Goal: Check status: Verify the current state of an ongoing process or item

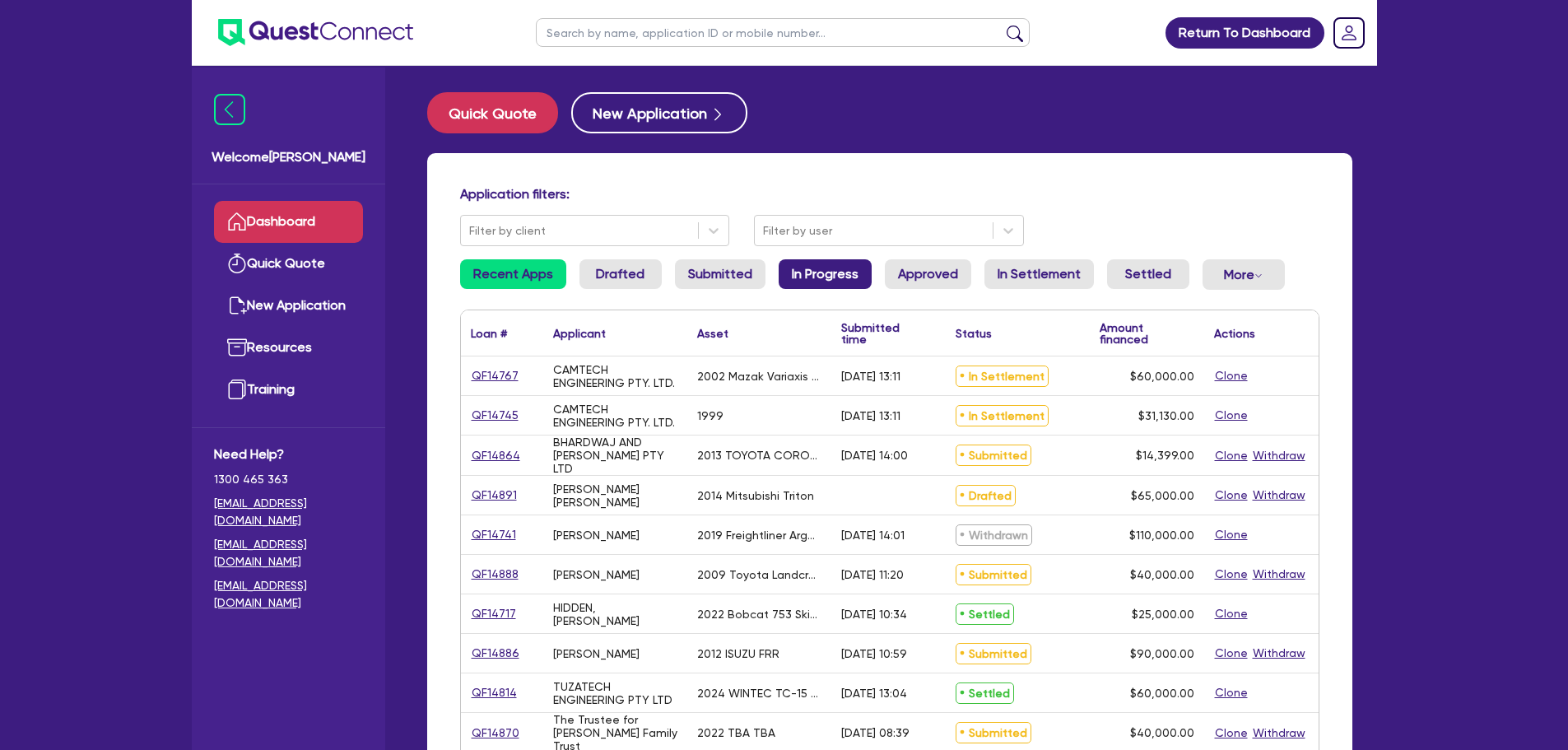
drag, startPoint x: 803, startPoint y: 271, endPoint x: 834, endPoint y: 272, distance: 31.0
click at [803, 271] on link "In Progress" at bounding box center [824, 274] width 93 height 29
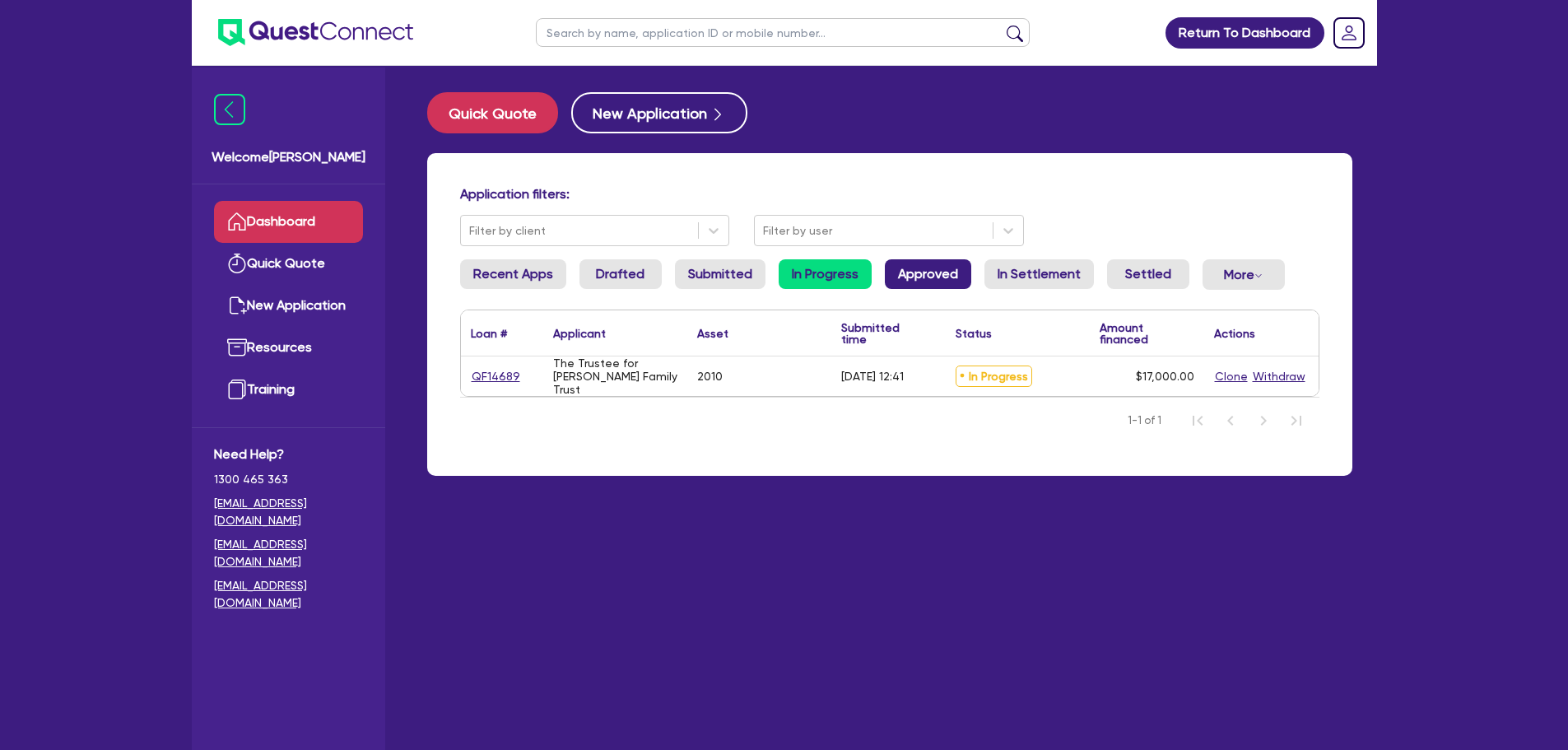
click at [934, 279] on link "Approved" at bounding box center [928, 274] width 86 height 29
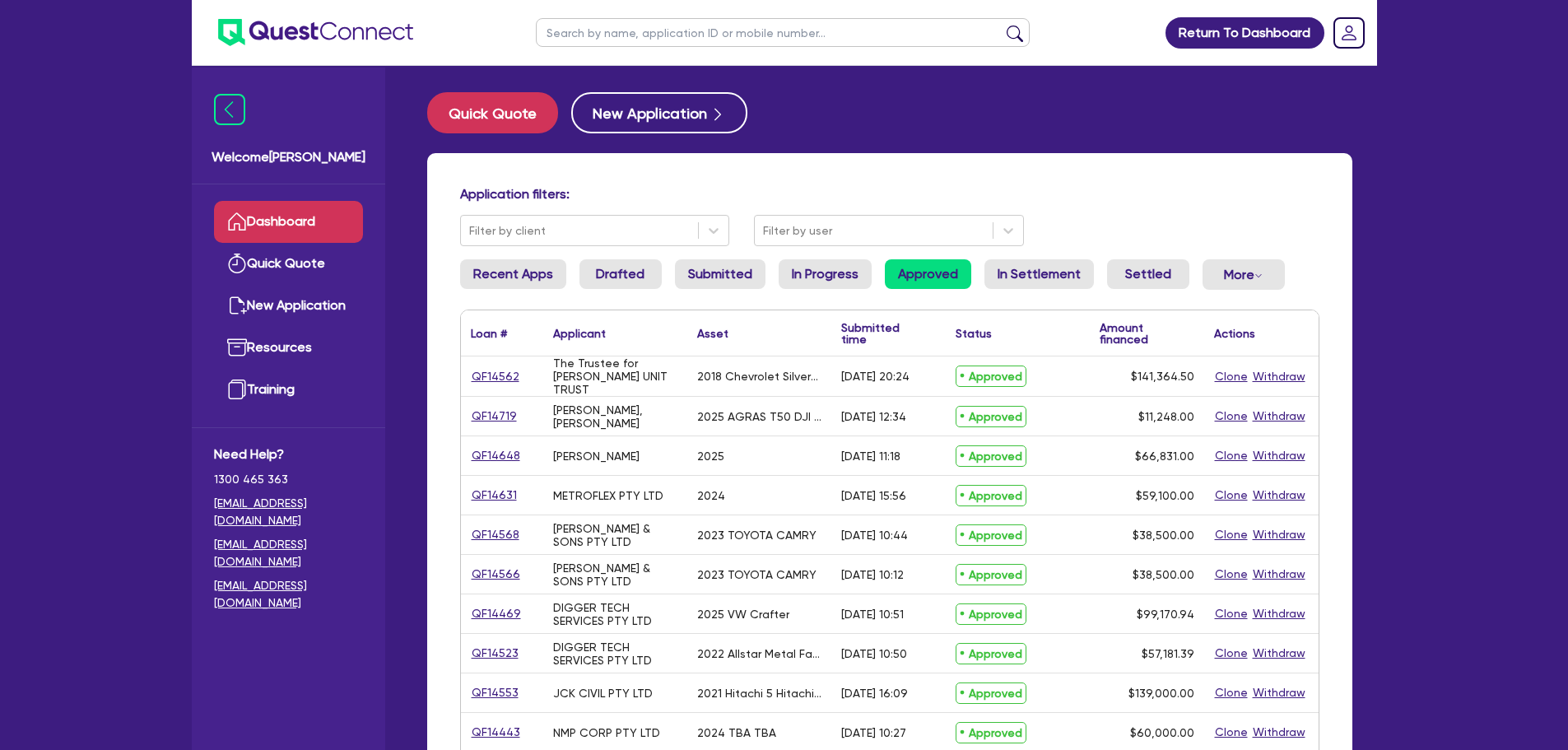
click at [668, 270] on ul "Recent Apps Drafted Submitted In Progress Approved In Settlement Settled More W…" at bounding box center [890, 281] width 859 height 43
click at [744, 273] on link "Submitted" at bounding box center [721, 274] width 90 height 29
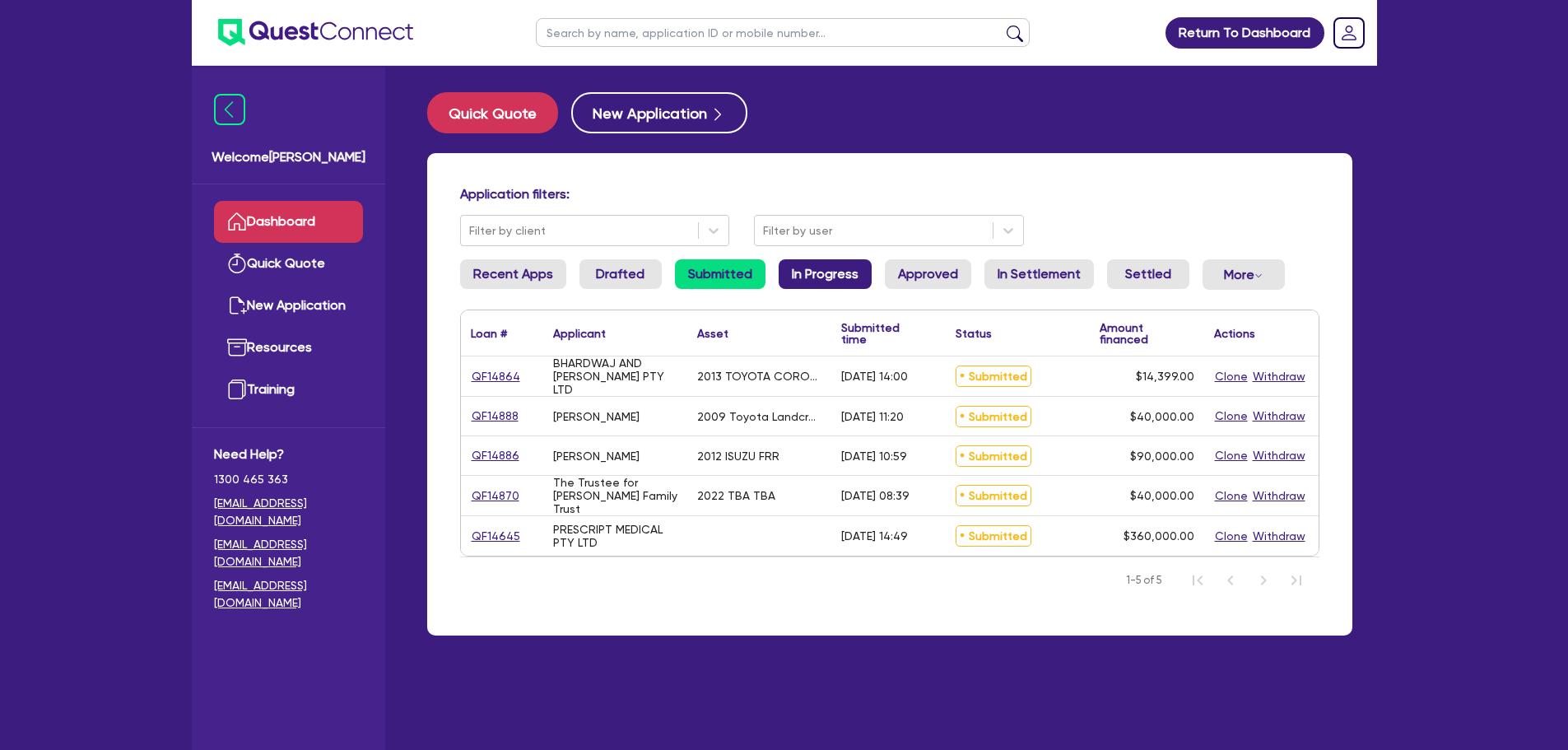
click at [856, 271] on link "In Progress" at bounding box center [824, 274] width 93 height 29
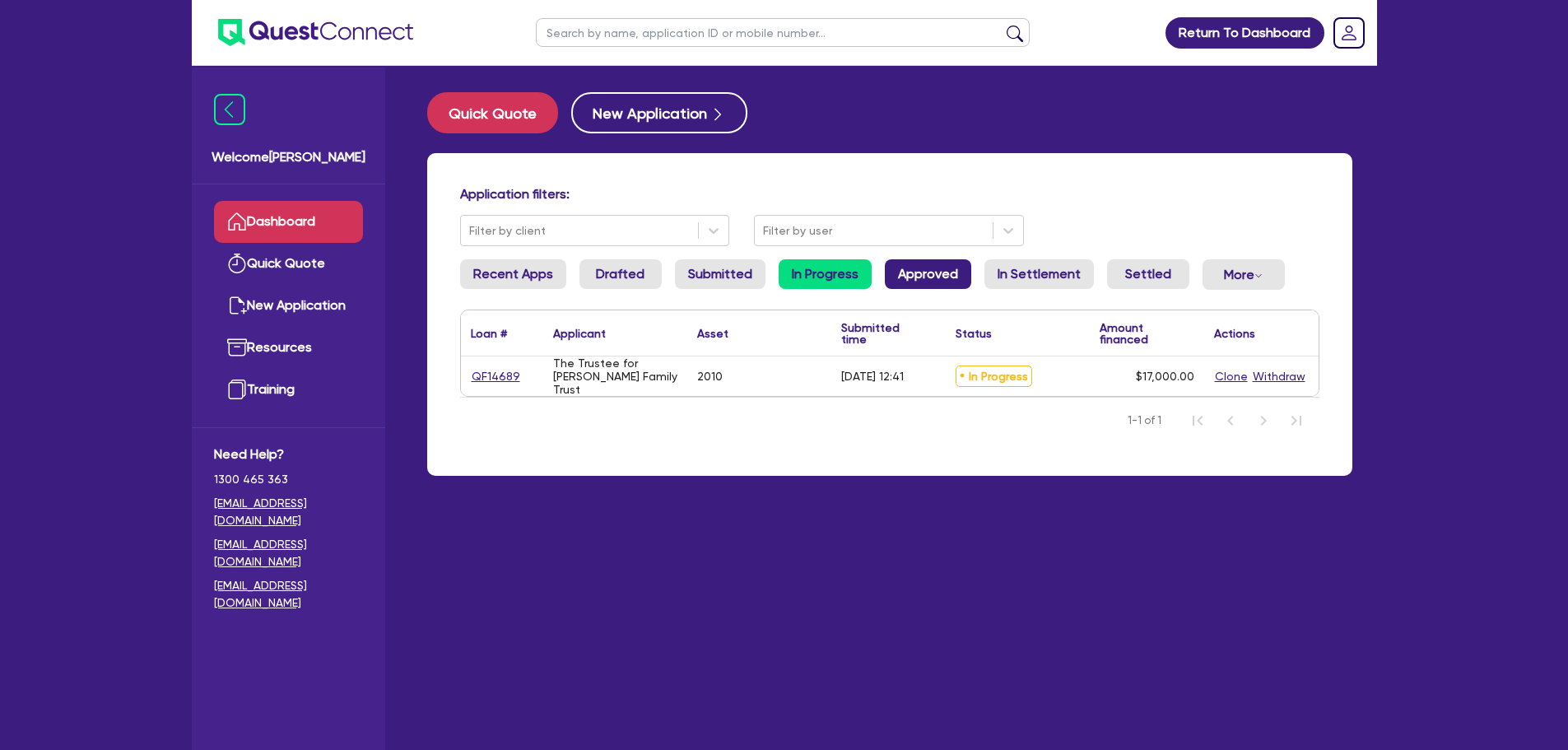
click at [949, 271] on link "Approved" at bounding box center [928, 274] width 86 height 29
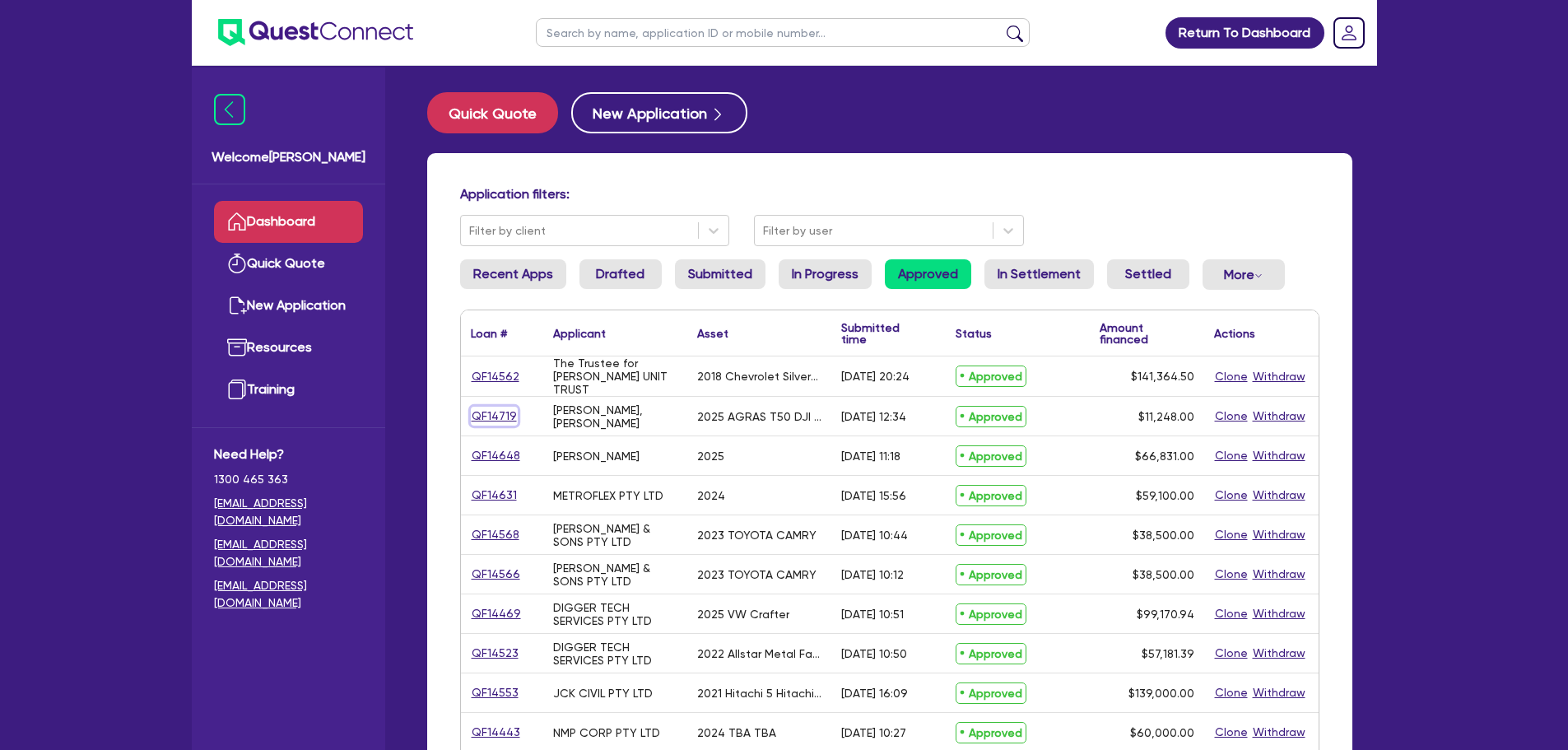
click at [498, 416] on link "QF14719" at bounding box center [494, 416] width 47 height 19
select select "CARS_AND_LIGHT_TRUCKS"
select select "PASSENGER_VEHICLES"
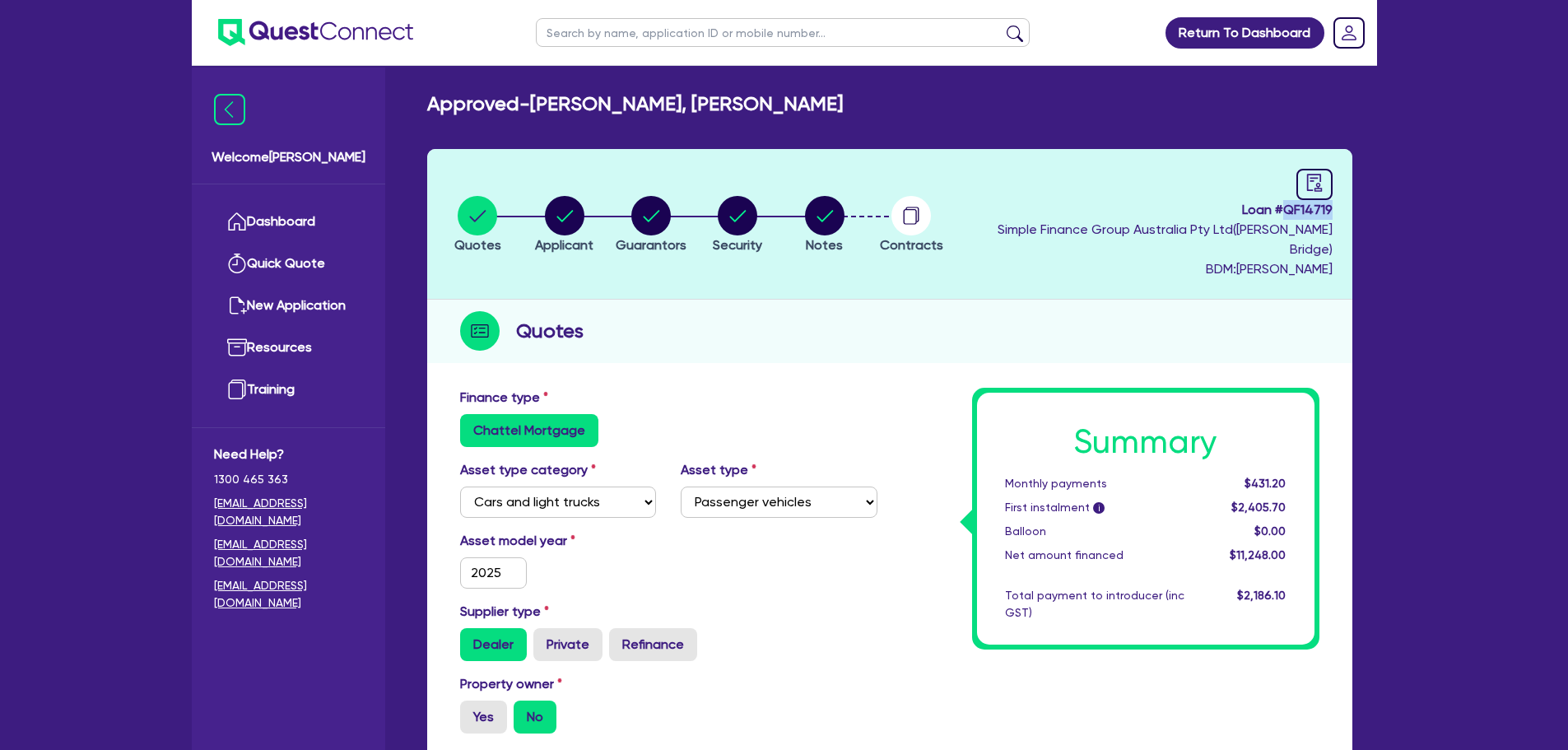
drag, startPoint x: 1286, startPoint y: 204, endPoint x: 1332, endPoint y: 204, distance: 46.0
click at [1332, 204] on span "Loan # QF14719" at bounding box center [1146, 209] width 374 height 19
copy span "QF14719"
click at [845, 203] on circle "button" at bounding box center [824, 215] width 40 height 40
select select "Quest Finance - Own Book"
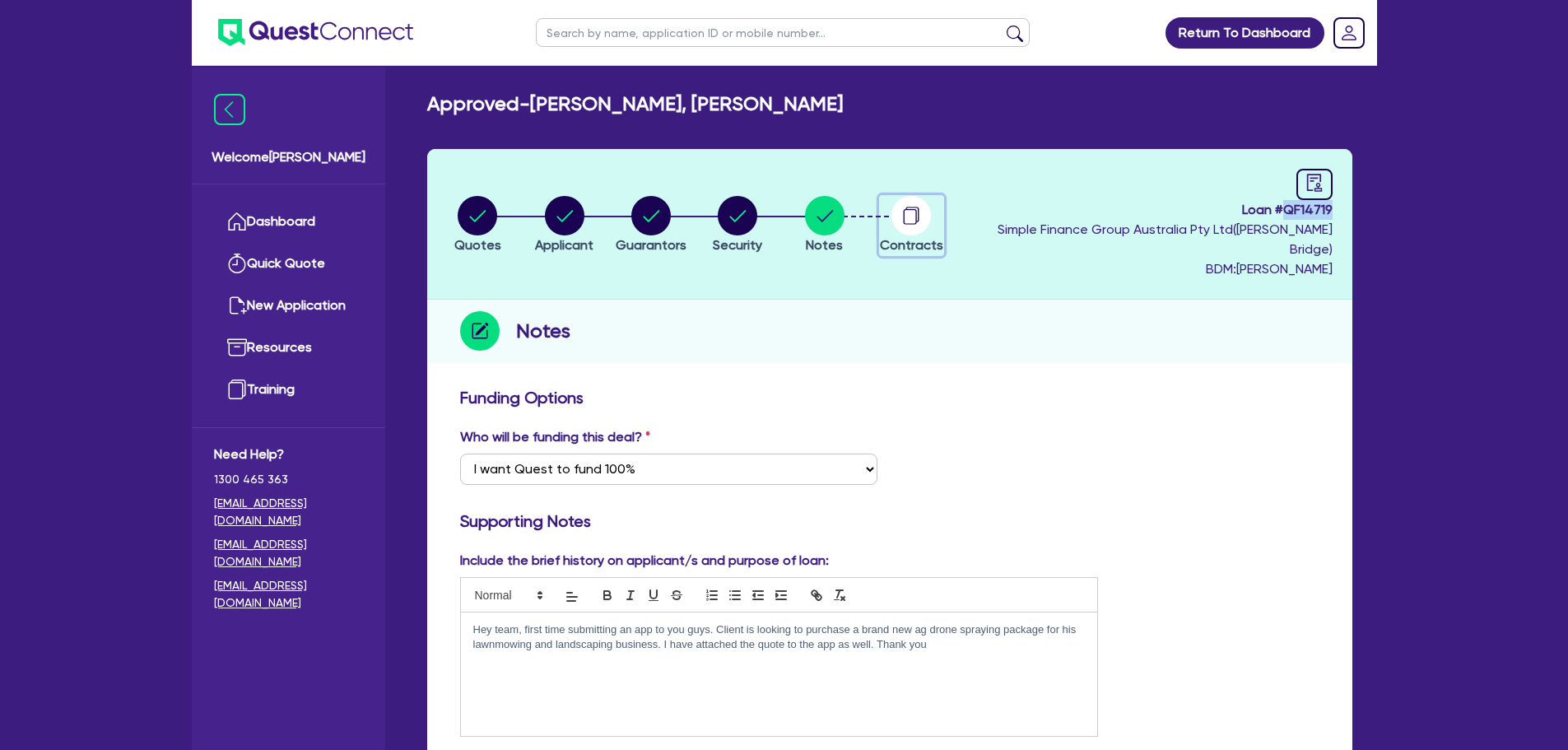
click at [897, 237] on span "Contracts" at bounding box center [911, 245] width 63 height 16
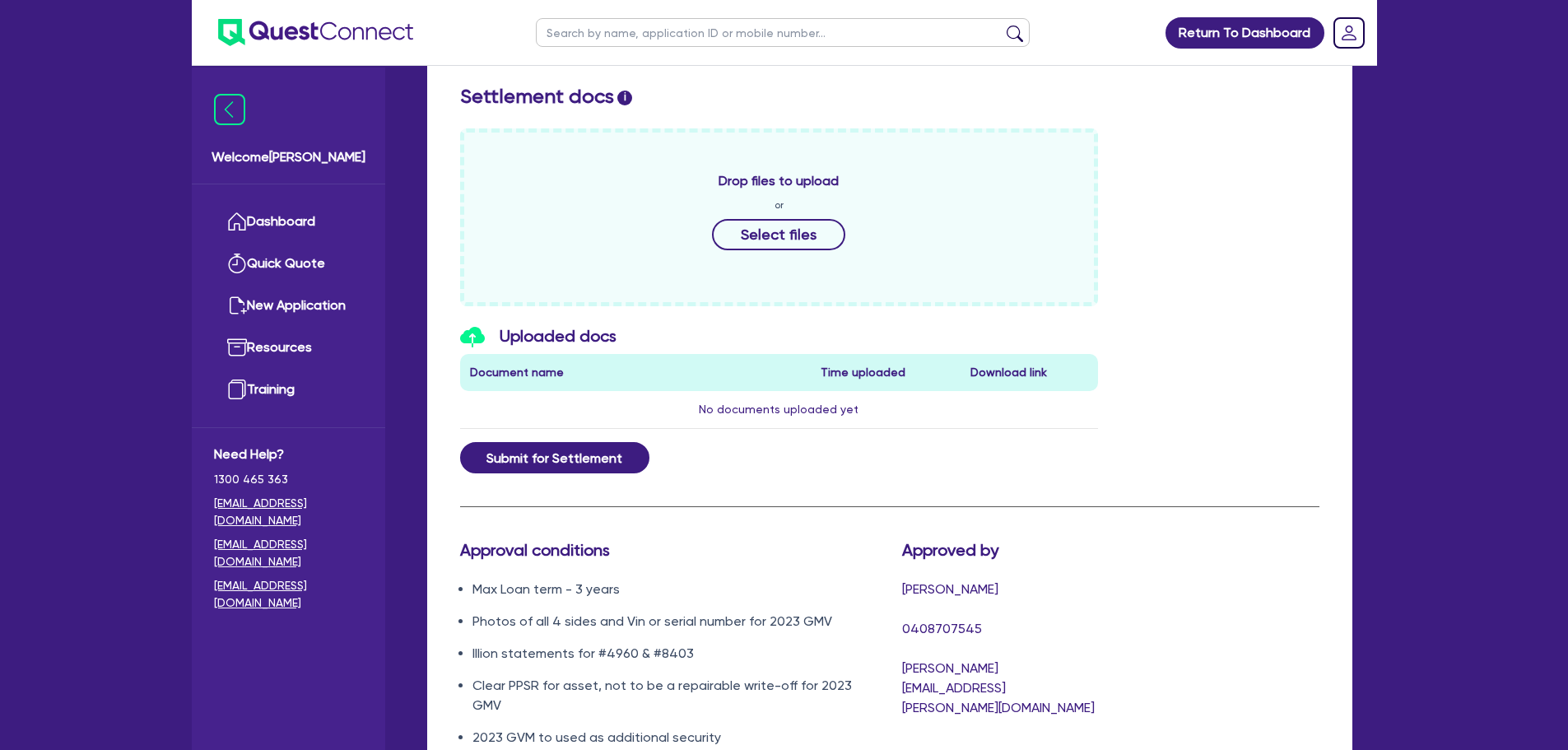
scroll to position [906, 0]
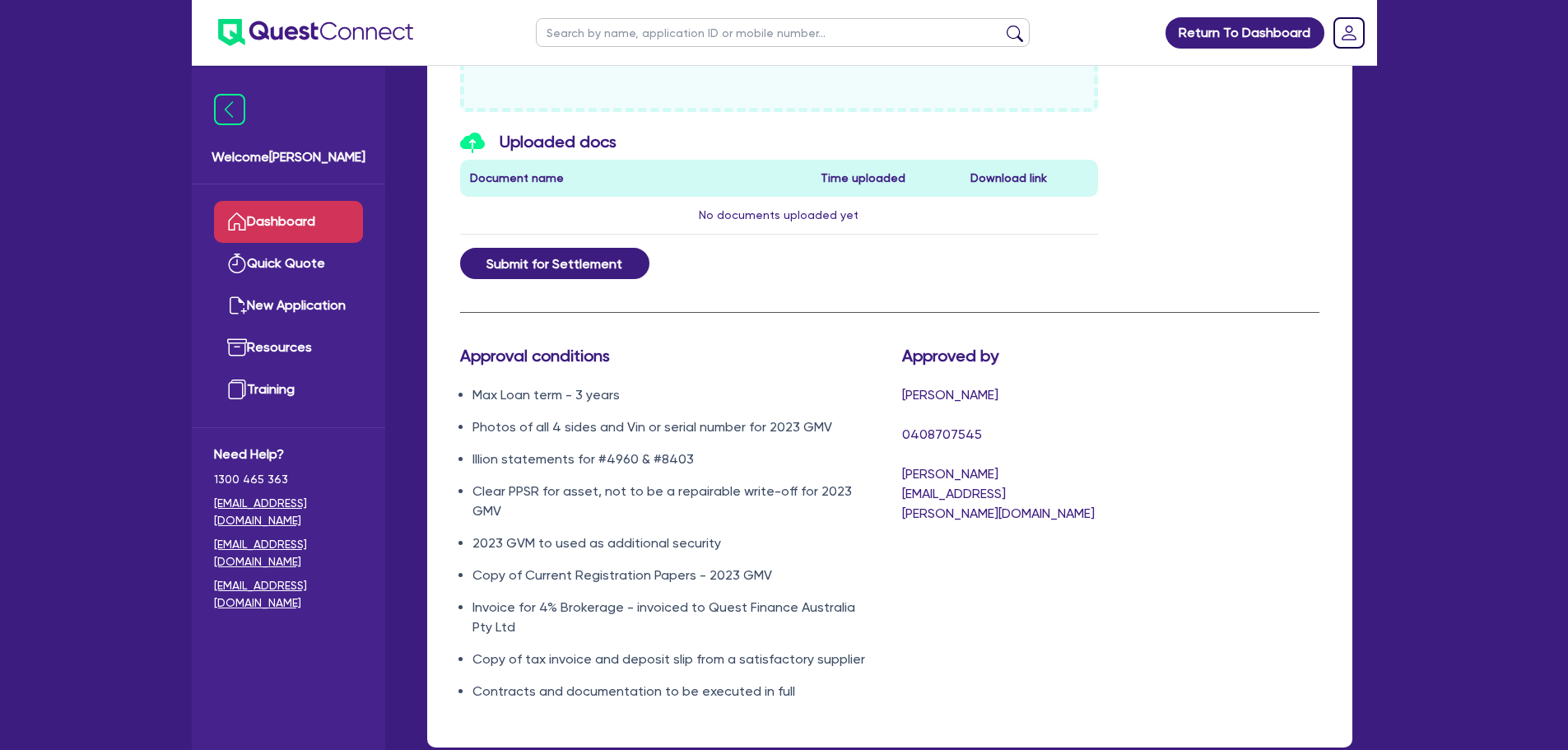
click at [349, 215] on link "Dashboard" at bounding box center [289, 222] width 149 height 42
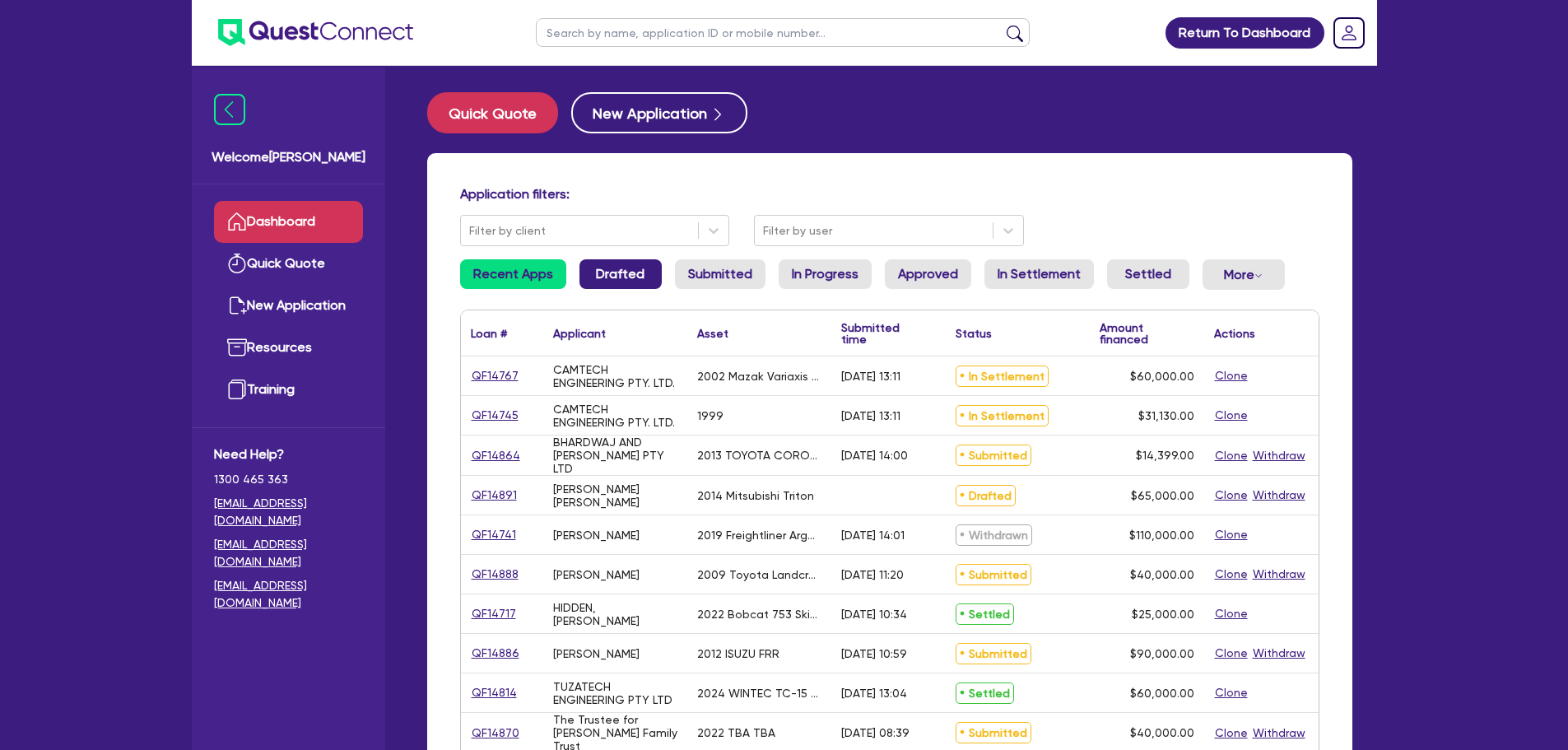
click at [599, 270] on link "Drafted" at bounding box center [620, 274] width 82 height 29
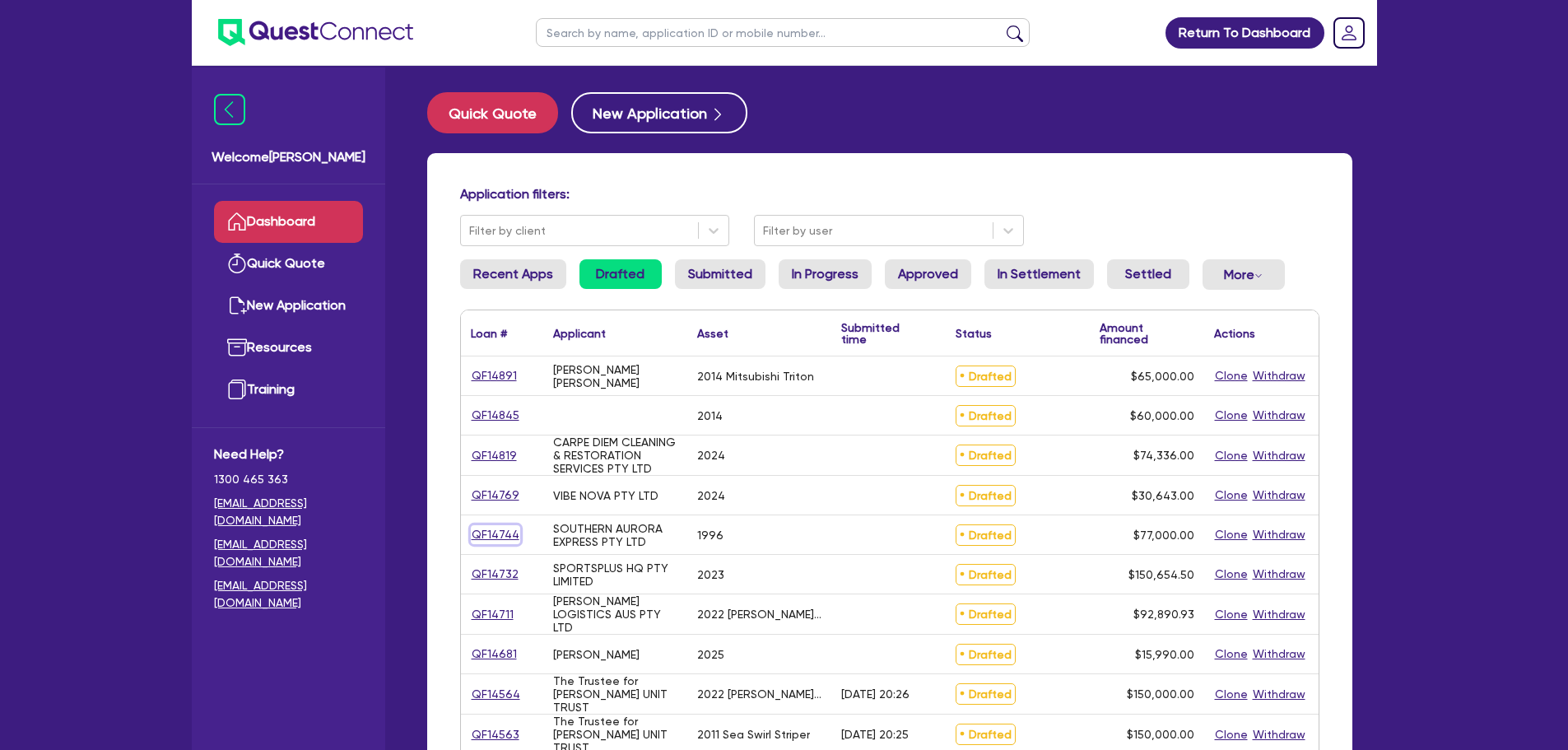
click at [496, 526] on link "QF14744" at bounding box center [496, 535] width 50 height 19
select select "PRIMARY_ASSETS"
select select "HEAVY_TRUCKS"
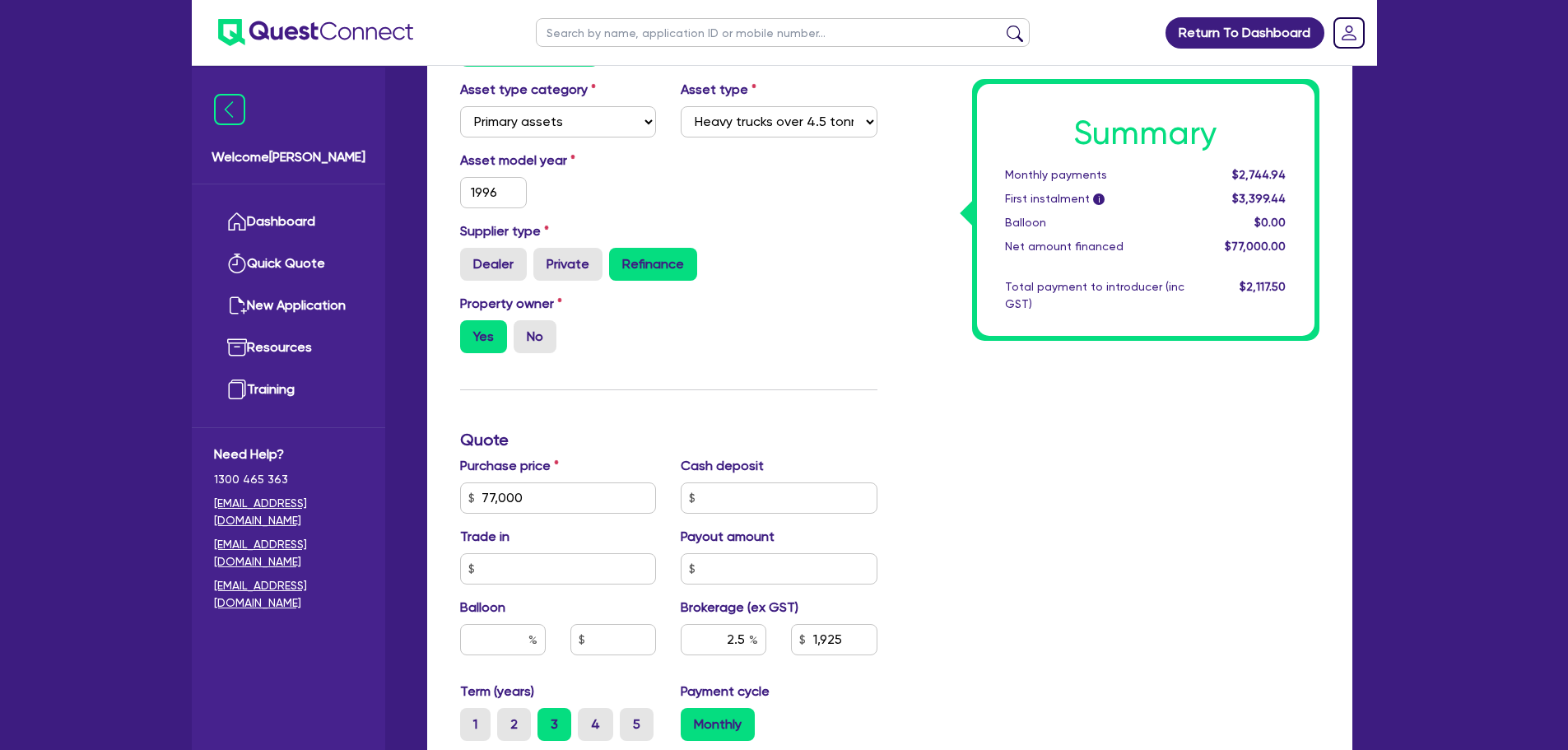
scroll to position [659, 0]
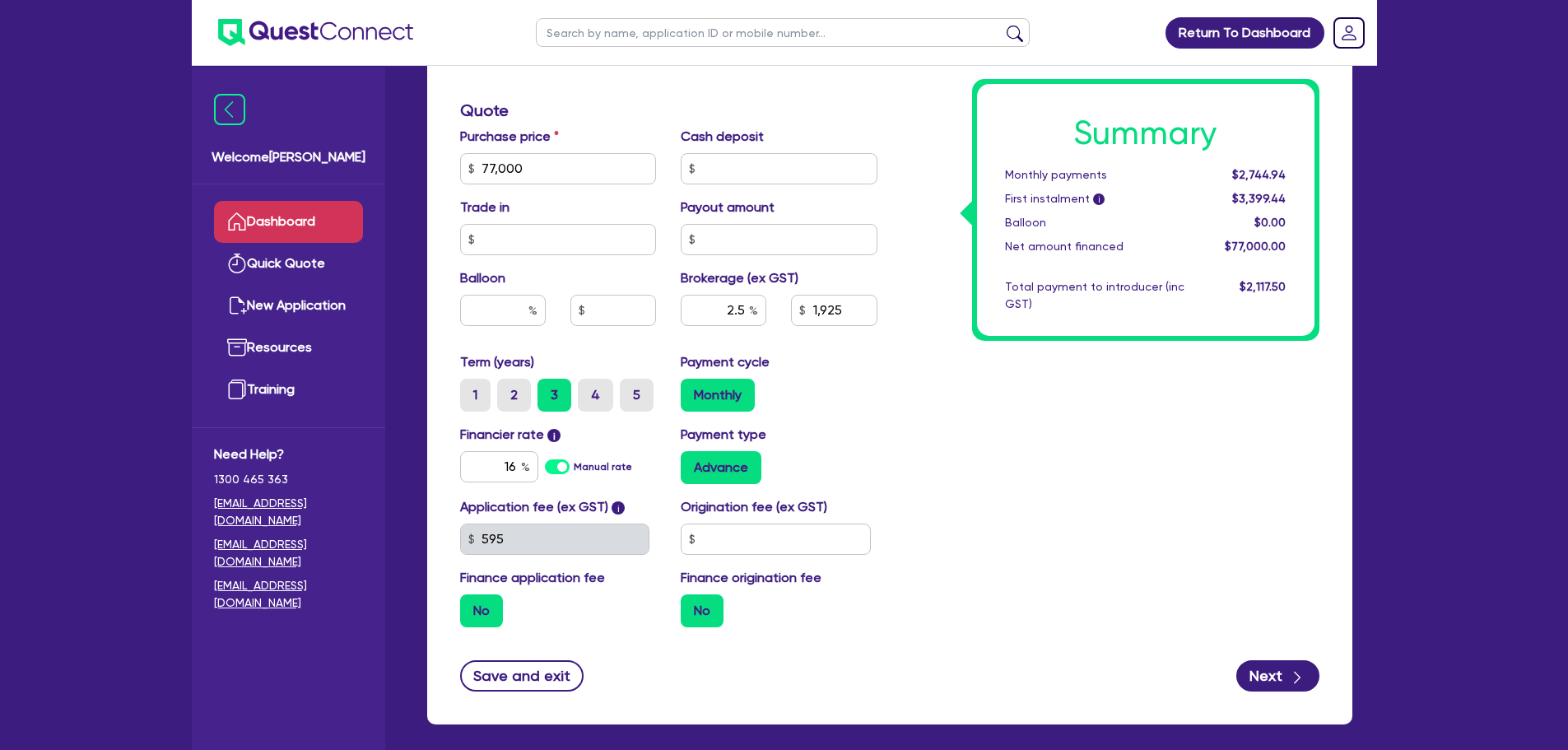
click at [355, 206] on link "Dashboard" at bounding box center [289, 222] width 149 height 42
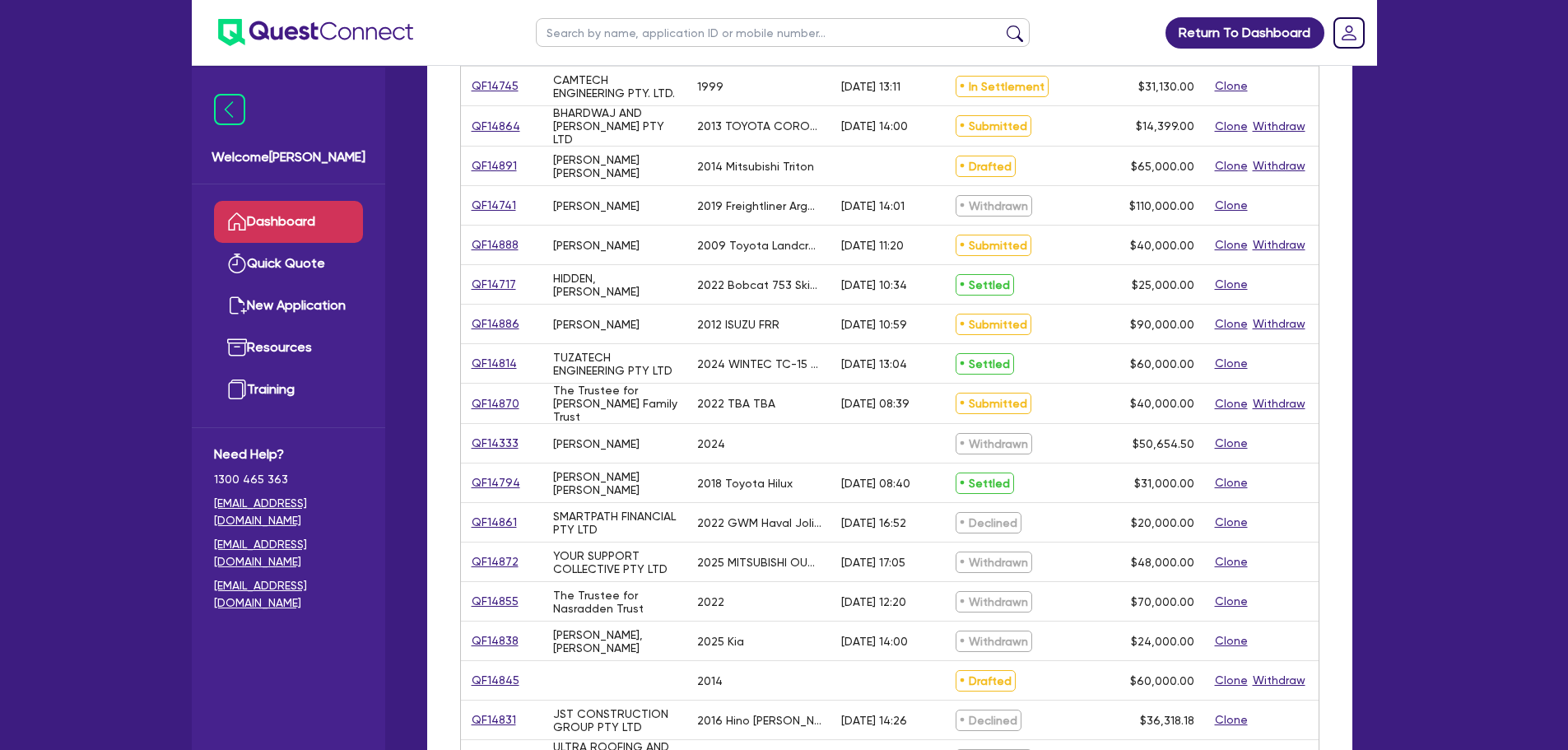
scroll to position [82, 0]
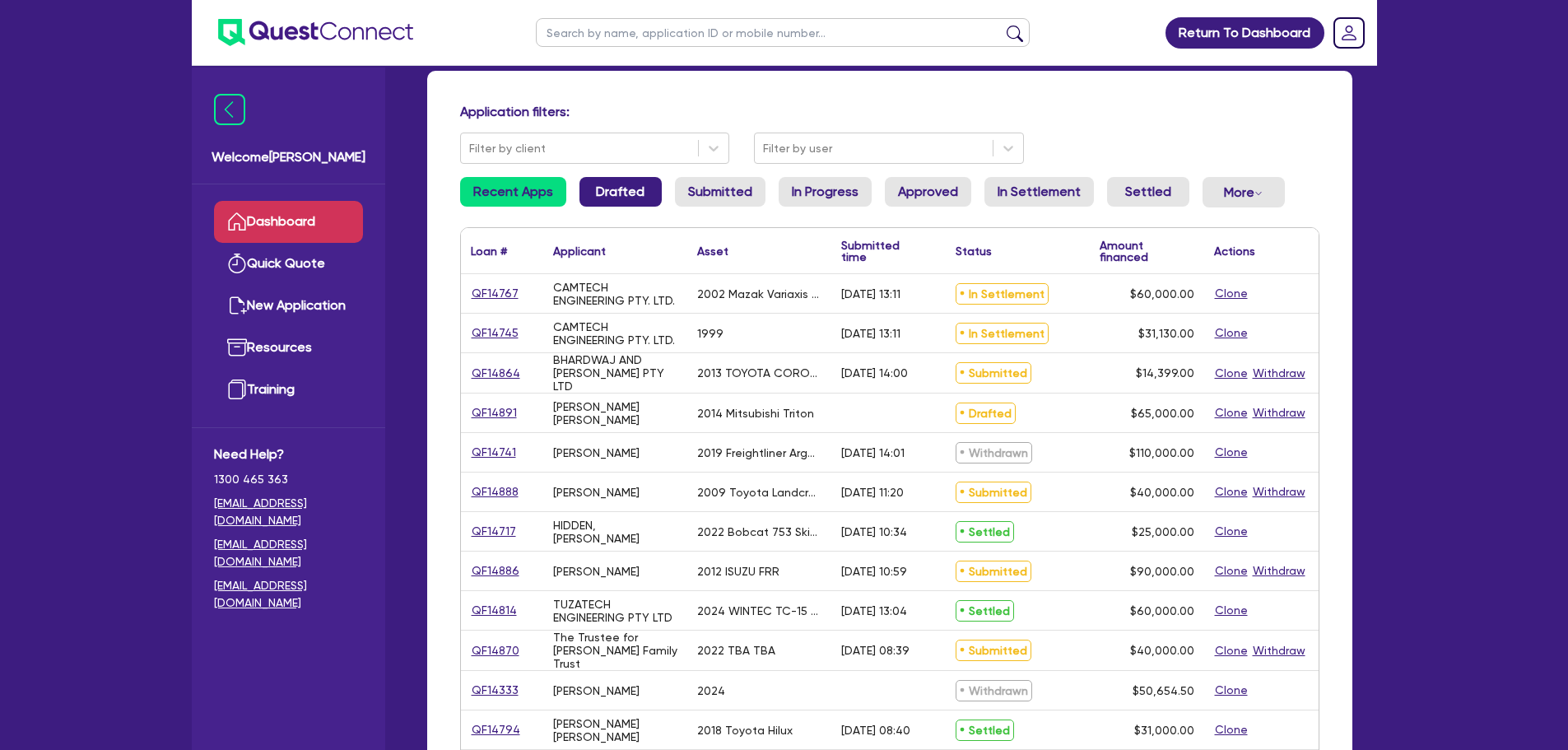
click at [622, 194] on link "Drafted" at bounding box center [620, 191] width 82 height 29
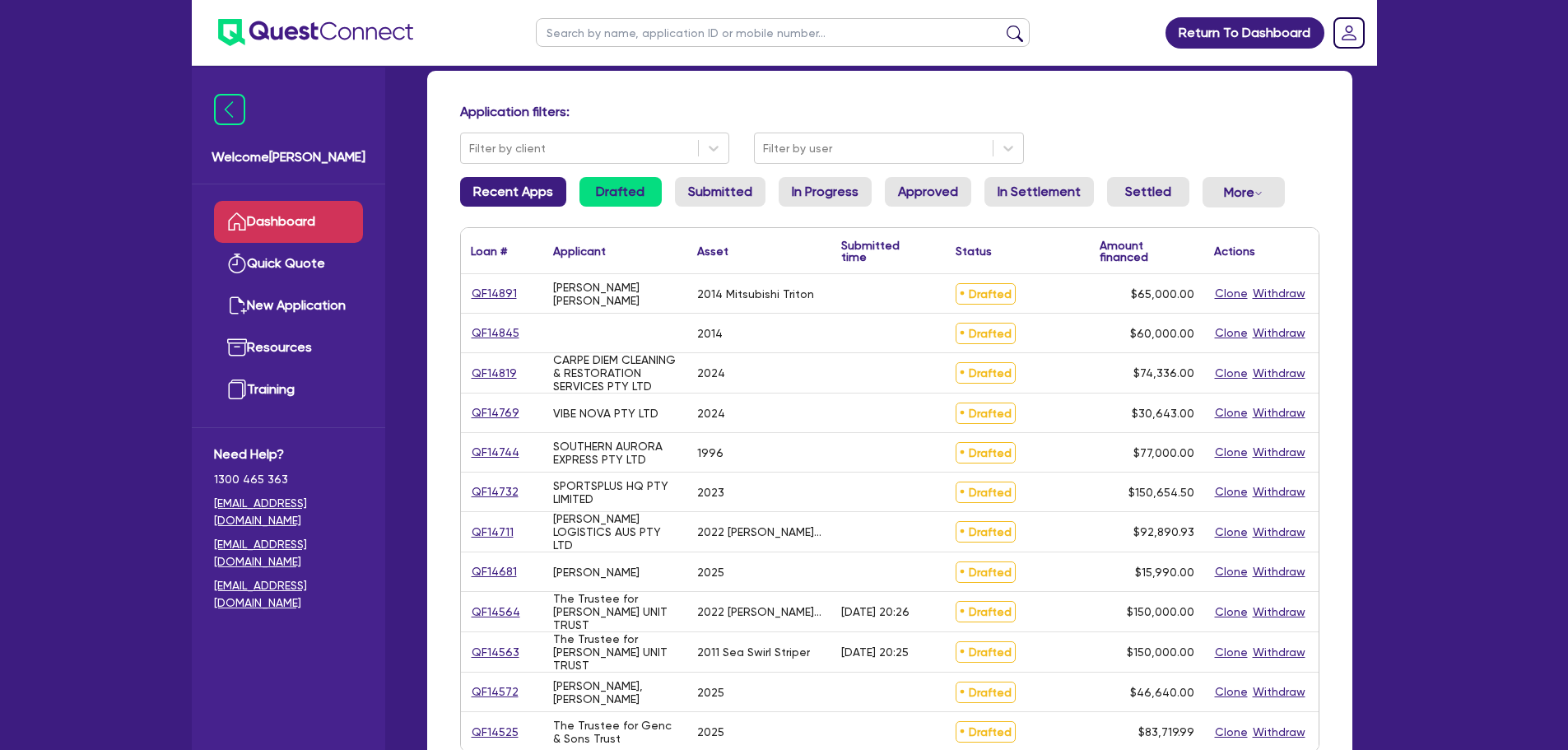
click at [518, 191] on link "Recent Apps" at bounding box center [513, 191] width 106 height 29
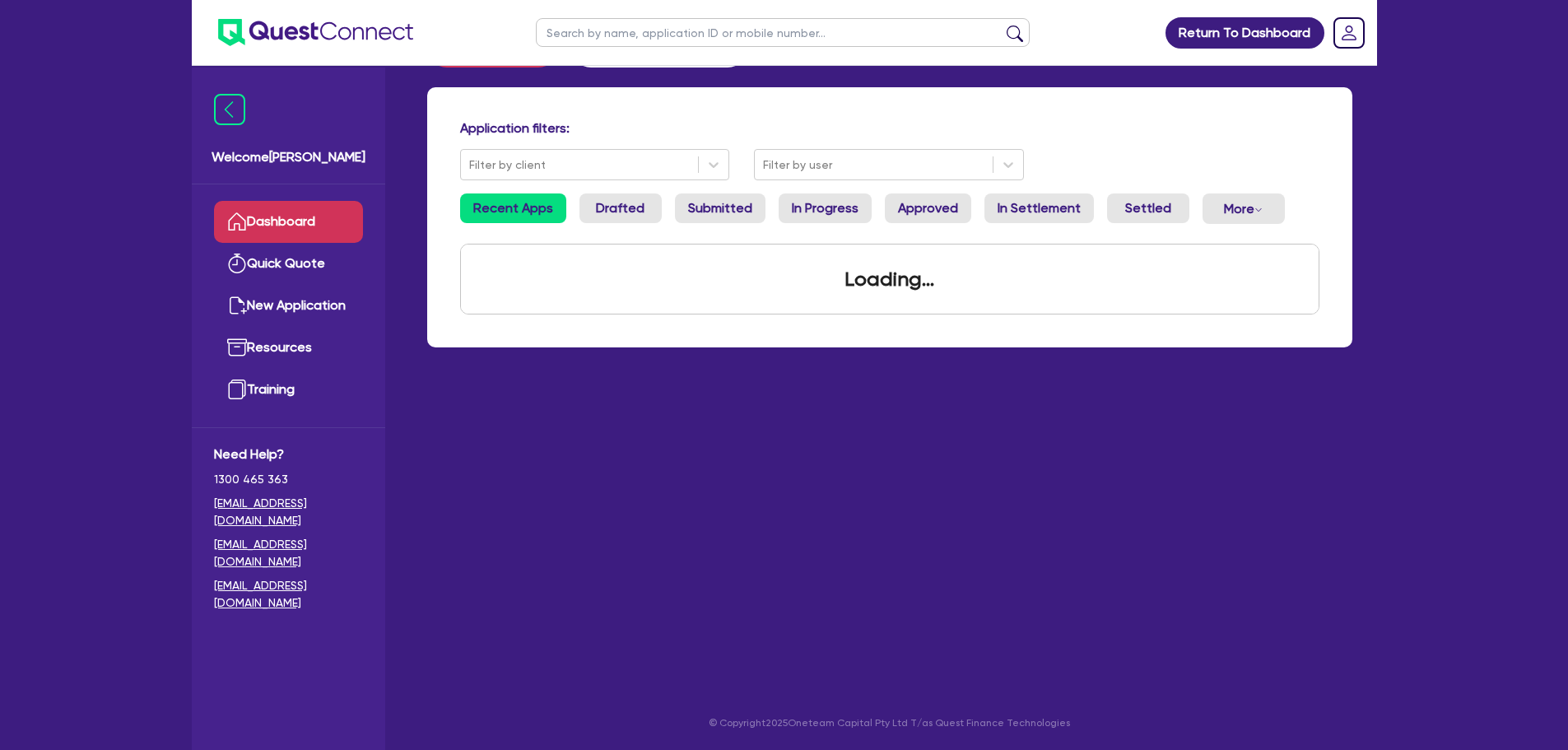
scroll to position [82, 0]
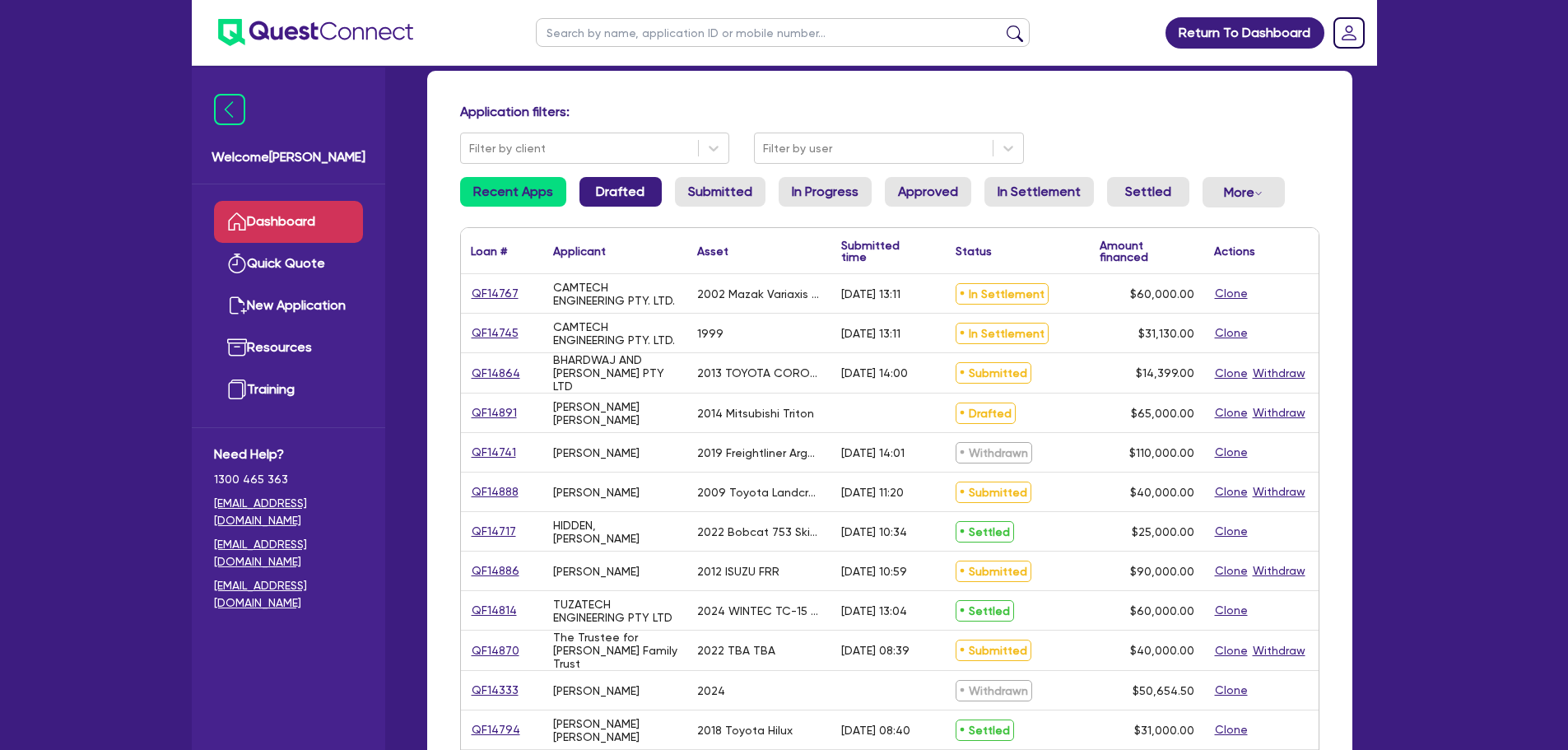
click at [620, 184] on link "Drafted" at bounding box center [620, 191] width 82 height 29
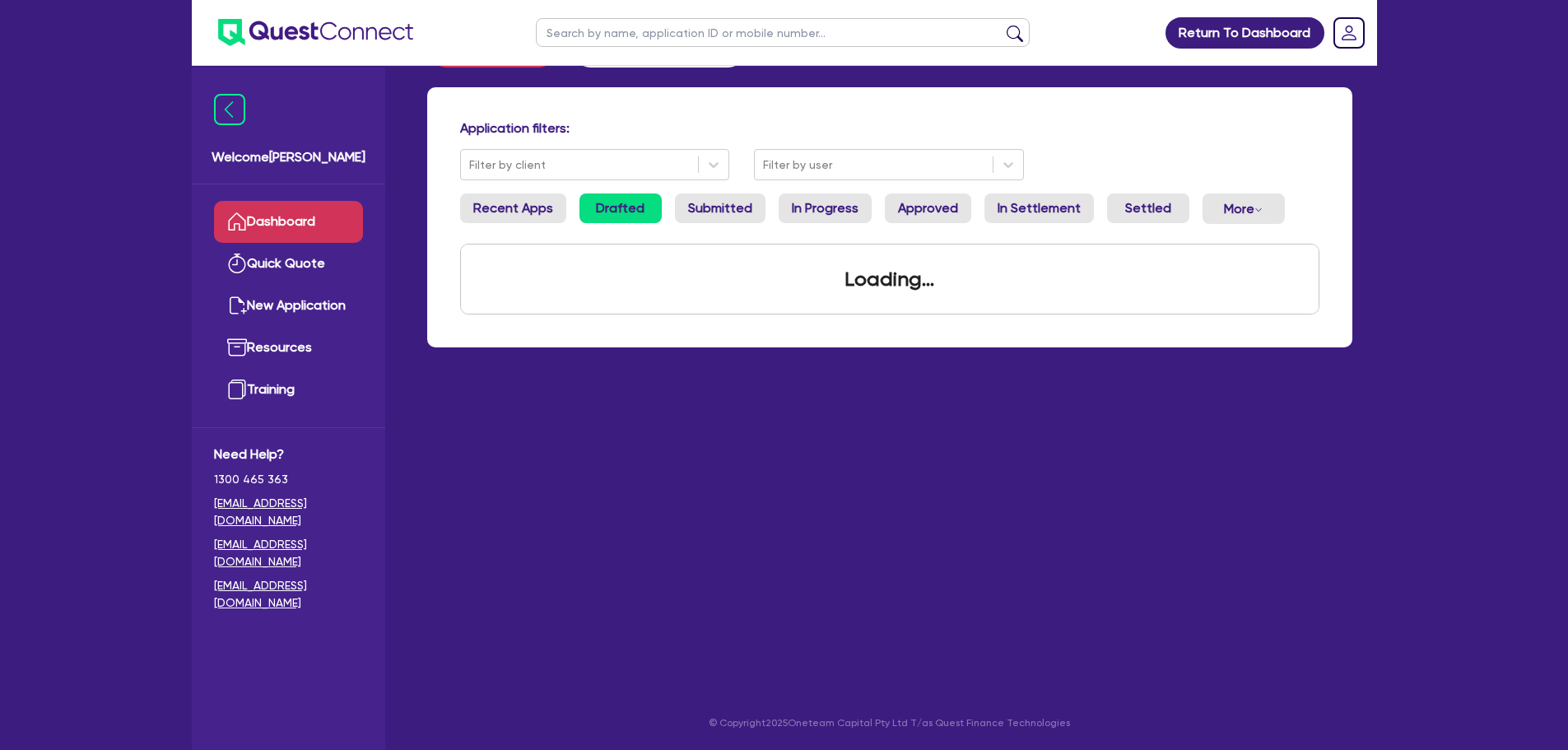
scroll to position [82, 0]
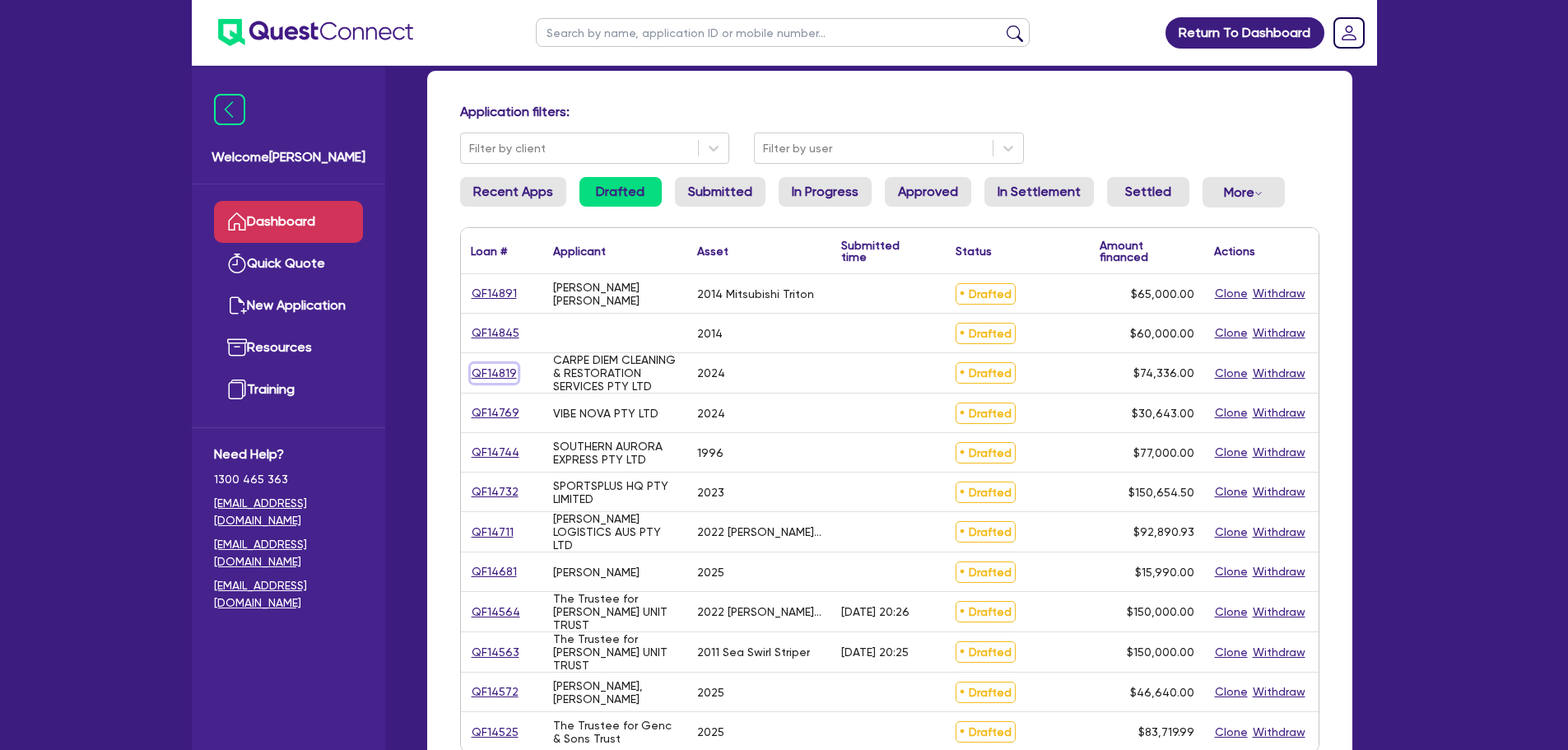
click at [499, 375] on link "QF14819" at bounding box center [494, 373] width 47 height 19
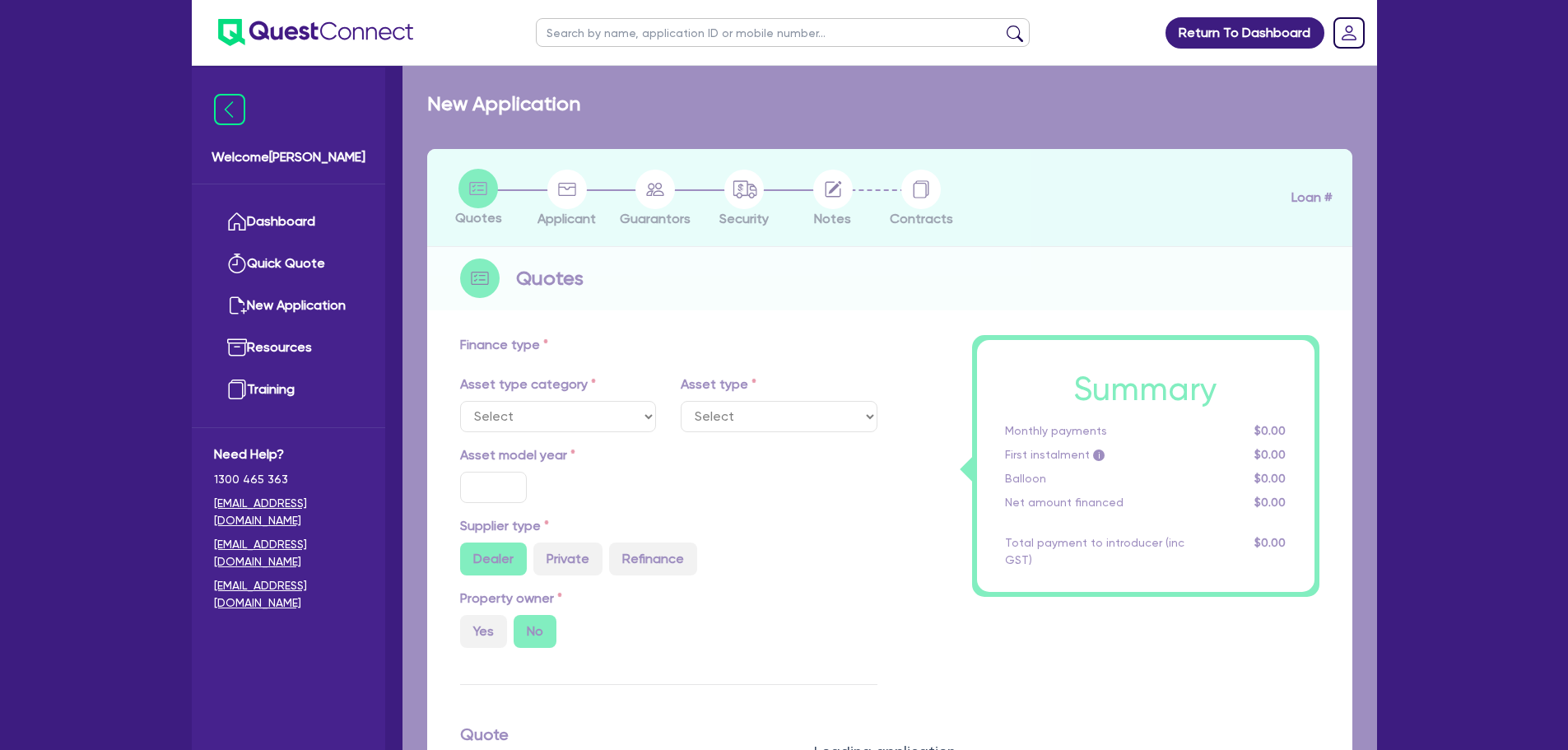
select select "TERTIARY_ASSETS"
type input "2024"
type input "74,336"
type input "5"
type input "3,716.8"
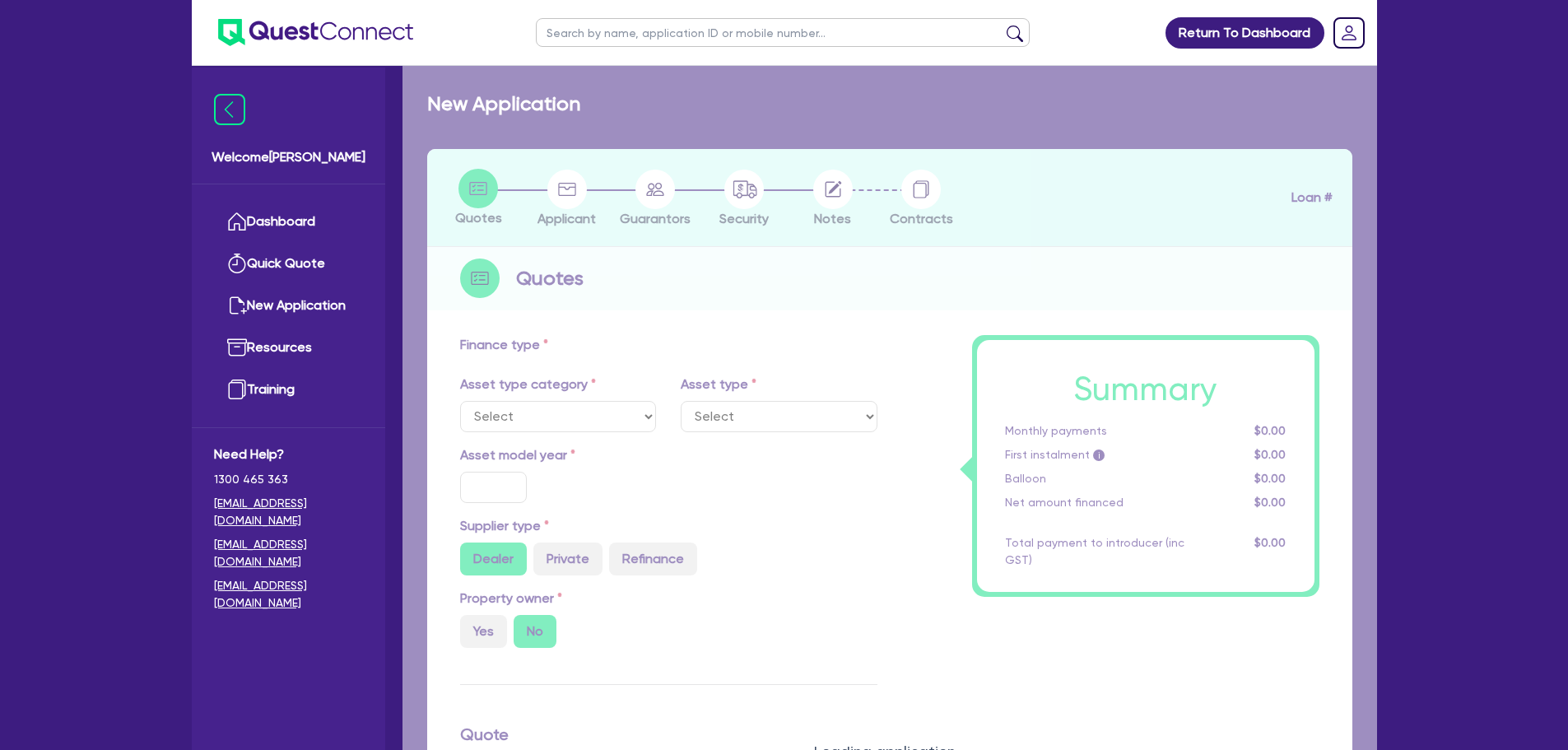
type input "17.95"
select select "OTHER_TERTIARY"
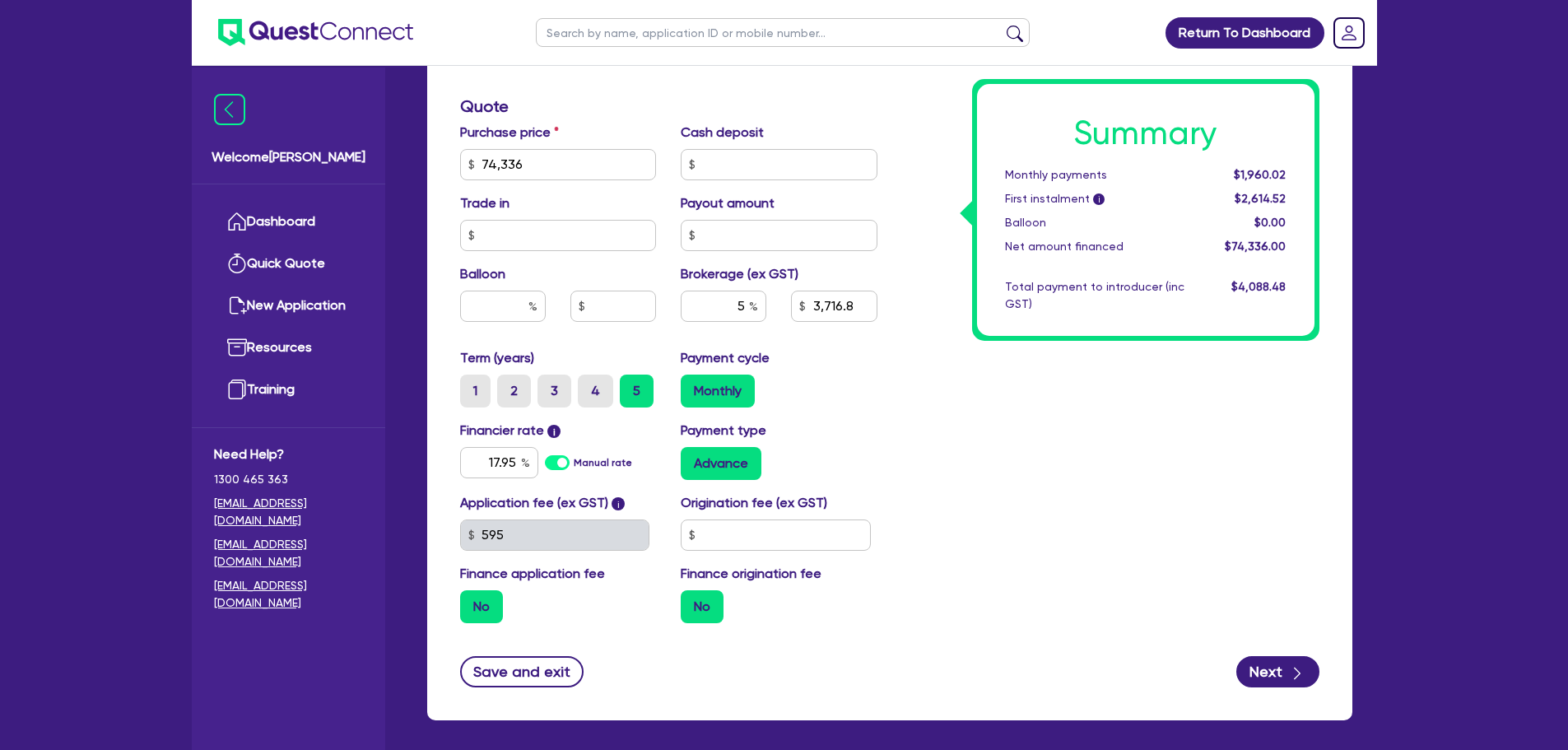
scroll to position [733, 0]
